Goal: Find specific page/section: Find specific page/section

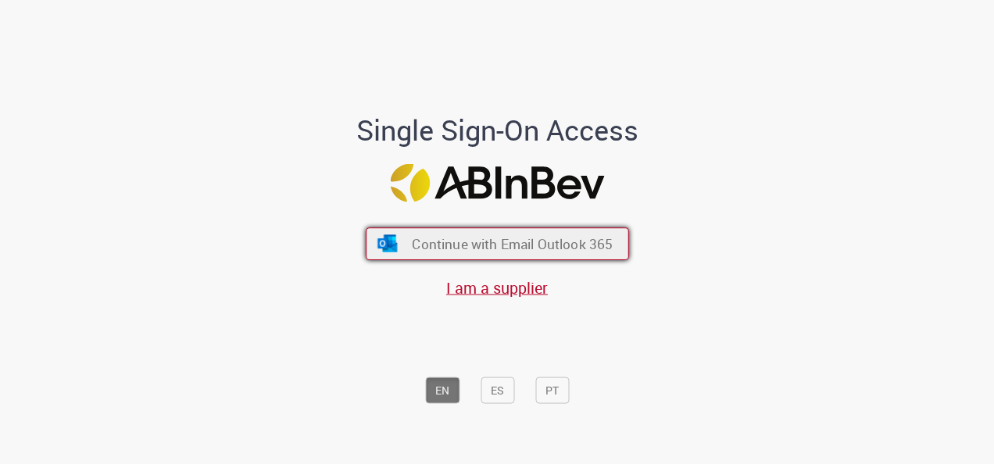
click at [510, 238] on span "Continue with Email Outlook 365" at bounding box center [512, 244] width 201 height 18
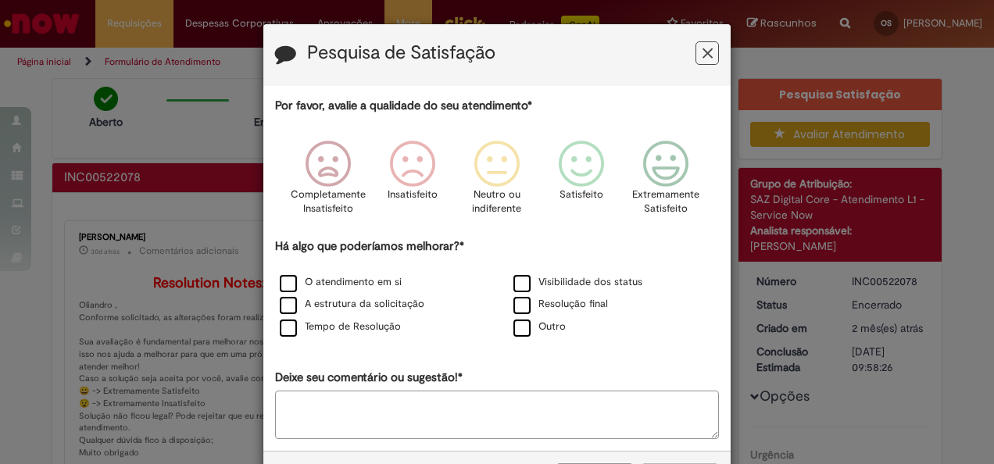
click at [703, 63] on button "Feedback" at bounding box center [707, 52] width 23 height 23
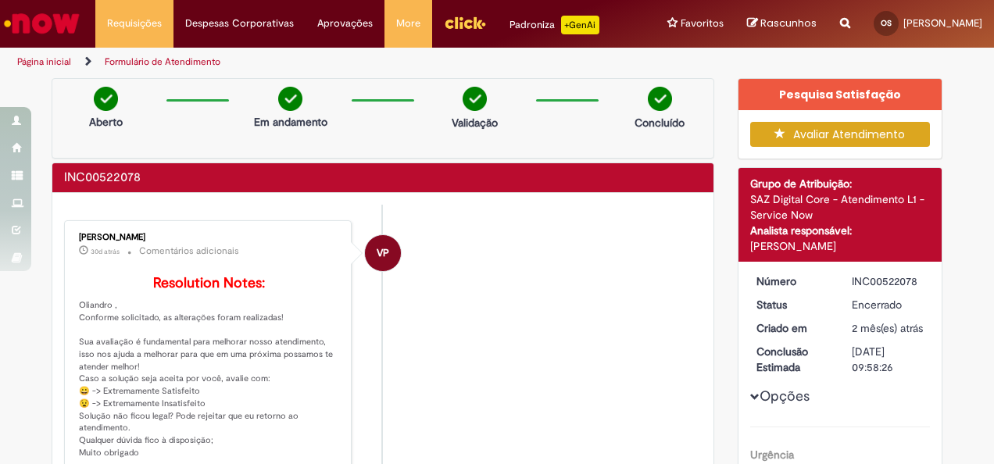
click at [466, 19] on img "Menu Cabeçalho" at bounding box center [465, 22] width 42 height 23
